Goal: Transaction & Acquisition: Book appointment/travel/reservation

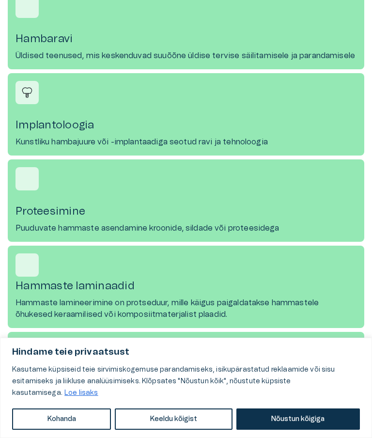
scroll to position [733, 0]
click at [43, 214] on h4 "Proteesimine" at bounding box center [186, 212] width 341 height 13
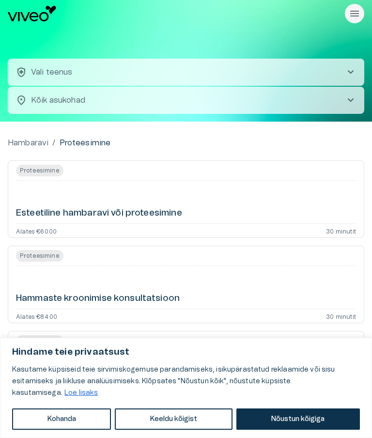
click at [348, 67] on span "chevron_right" at bounding box center [351, 72] width 12 height 12
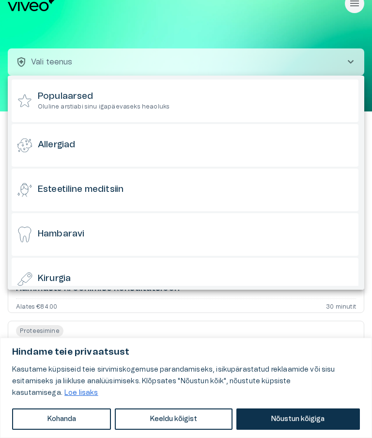
click at [153, 17] on div at bounding box center [186, 219] width 372 height 438
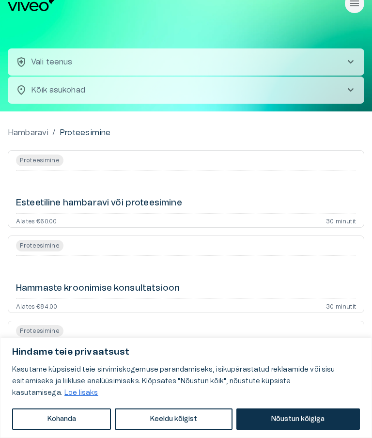
click at [89, 129] on p "Proteesimine" at bounding box center [85, 133] width 51 height 12
click at [82, 133] on p "Proteesimine" at bounding box center [85, 133] width 51 height 12
click at [34, 159] on span "Proteesimine" at bounding box center [40, 161] width 48 height 12
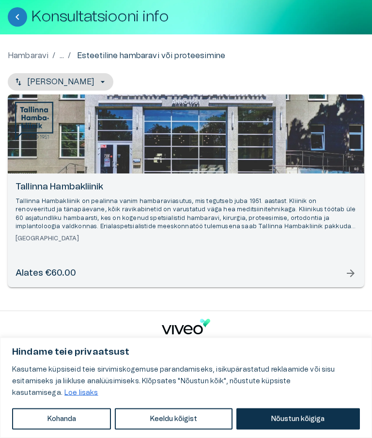
scroll to position [56, 0]
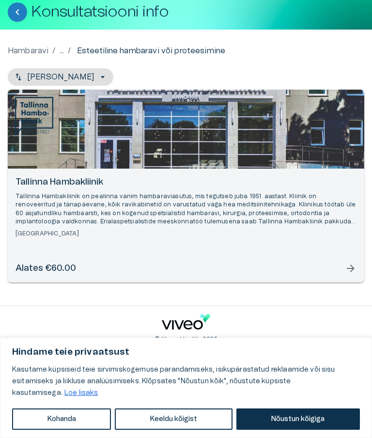
click at [349, 273] on span "arrow_forward" at bounding box center [351, 269] width 12 height 12
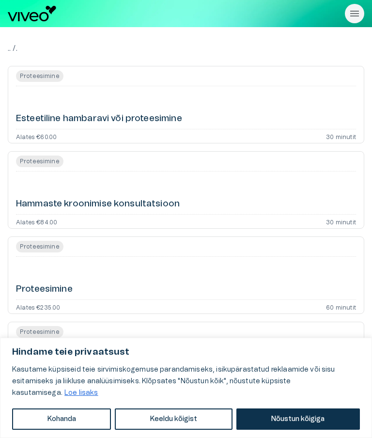
scroll to position [10, 0]
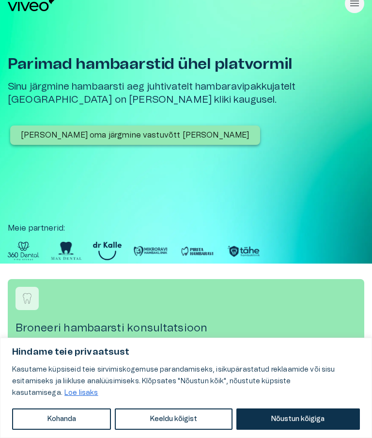
scroll to position [733, 0]
